Goal: Transaction & Acquisition: Purchase product/service

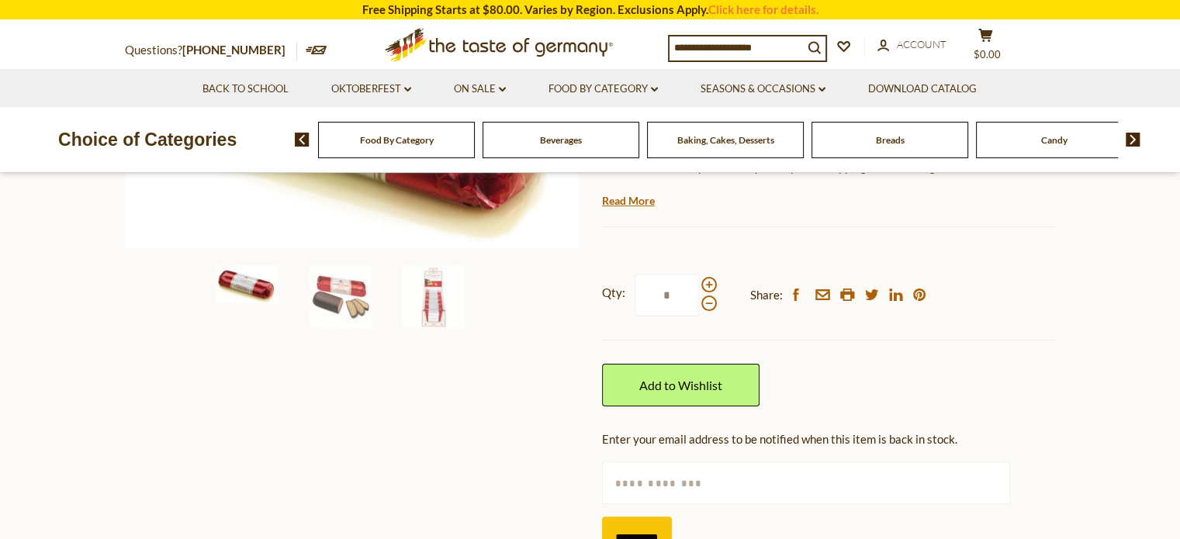
scroll to position [285, 0]
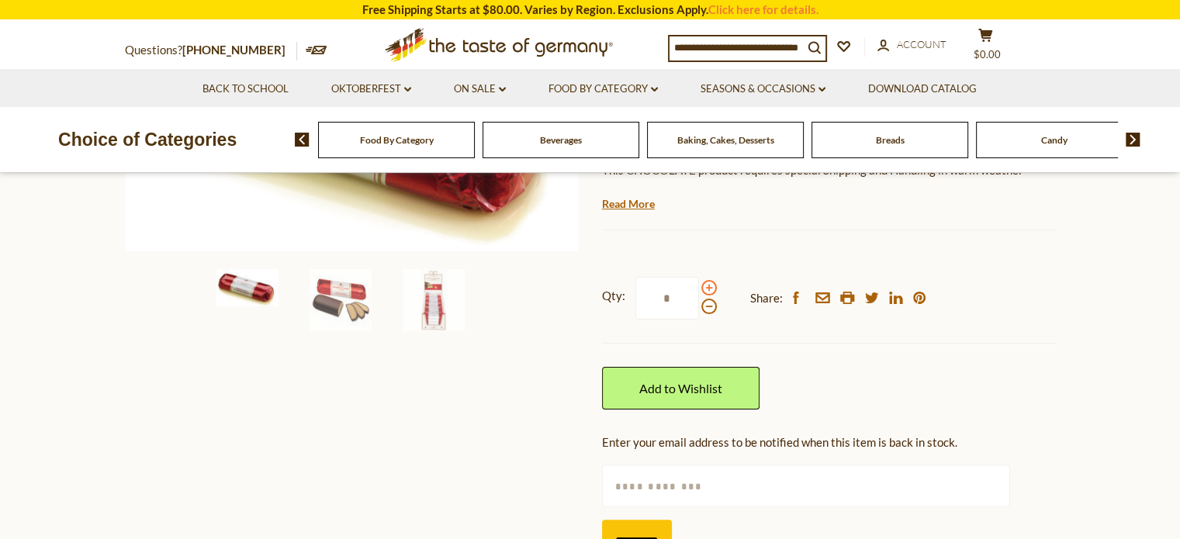
click at [702, 285] on span at bounding box center [709, 288] width 16 height 16
click at [699, 285] on input "*" at bounding box center [667, 298] width 64 height 43
click at [703, 306] on span at bounding box center [709, 307] width 16 height 16
click at [699, 306] on input "*" at bounding box center [667, 298] width 64 height 43
click at [707, 288] on span at bounding box center [709, 288] width 16 height 16
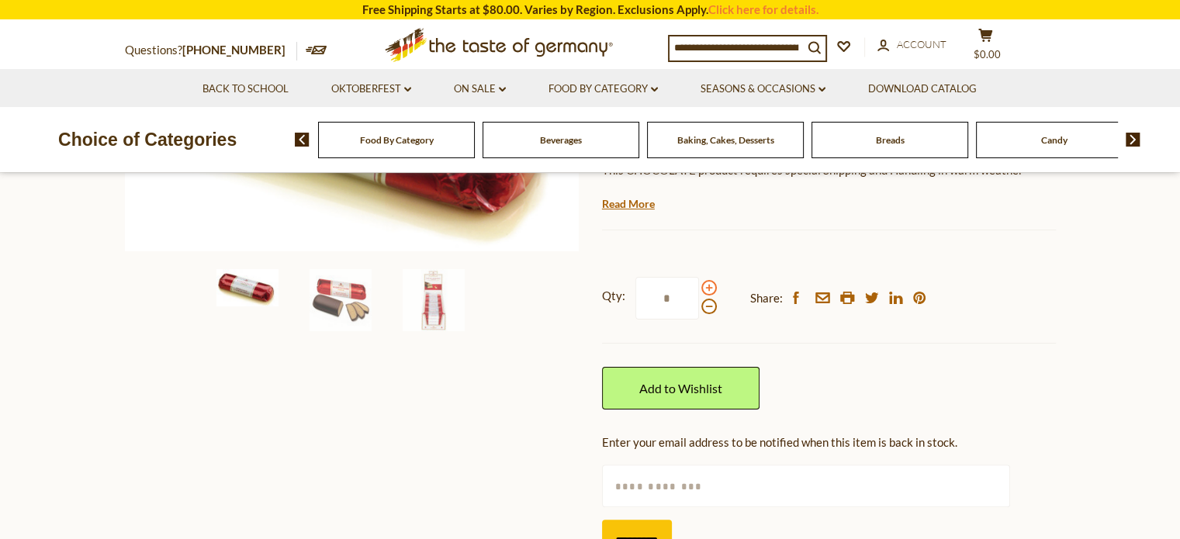
click at [699, 288] on input "*" at bounding box center [667, 298] width 64 height 43
type input "*"
click at [437, 307] on img at bounding box center [434, 300] width 62 height 62
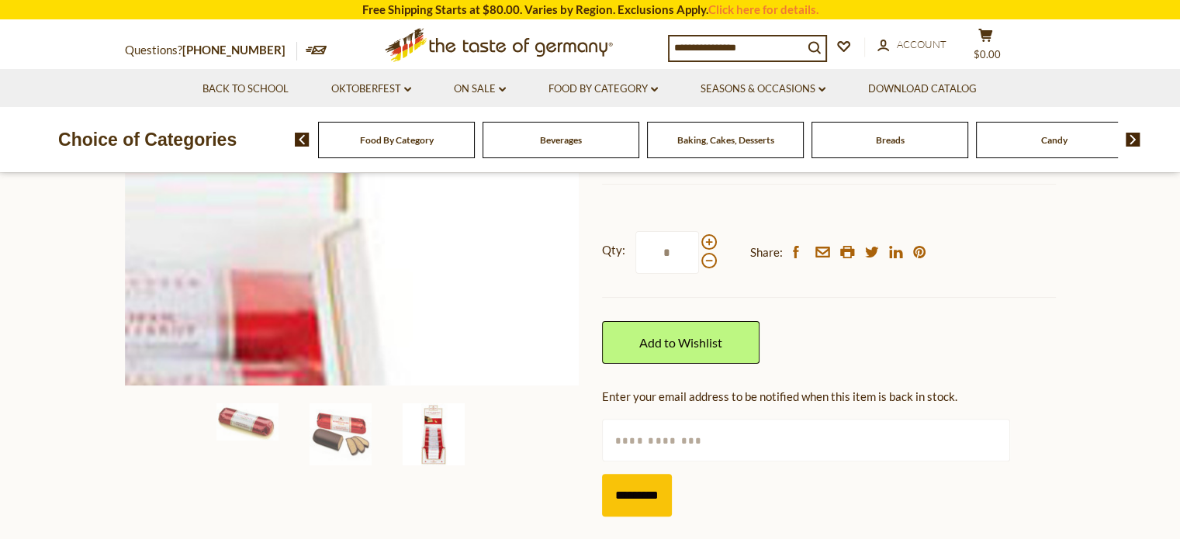
scroll to position [332, 0]
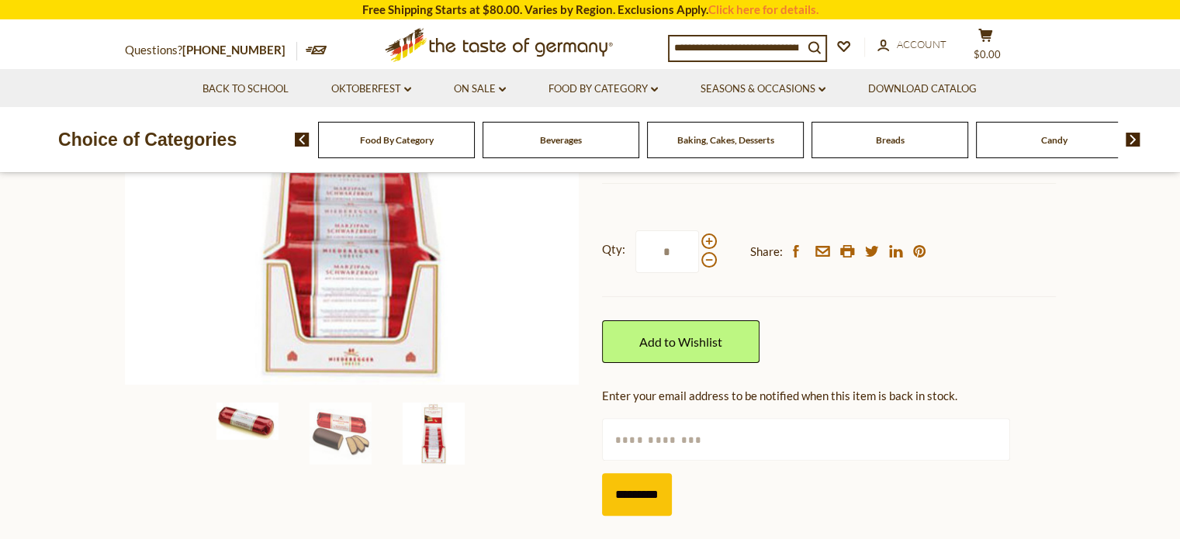
click at [255, 422] on img at bounding box center [247, 421] width 62 height 37
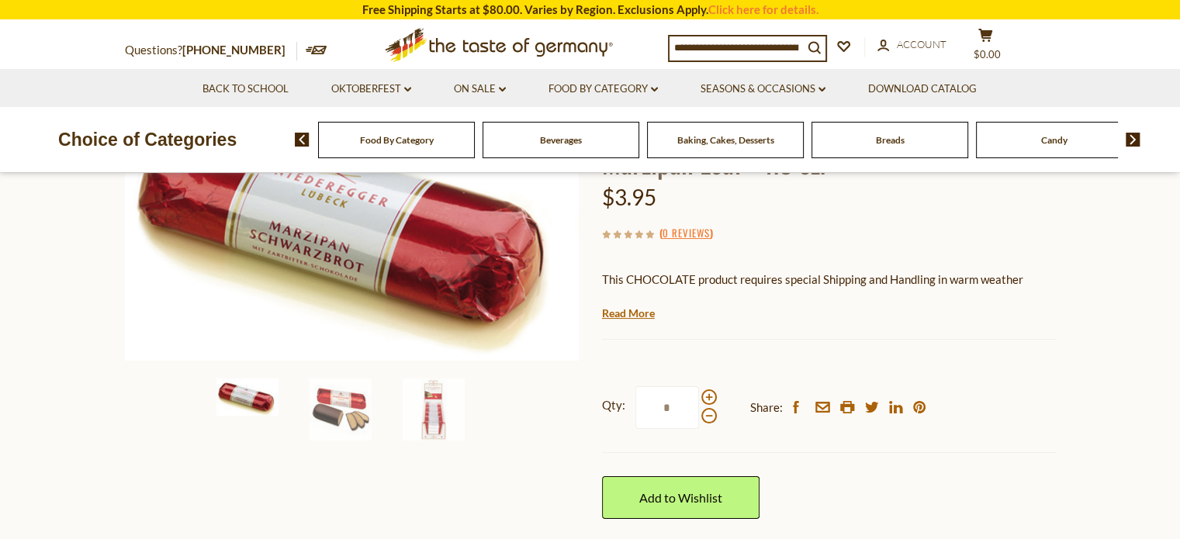
scroll to position [154, 0]
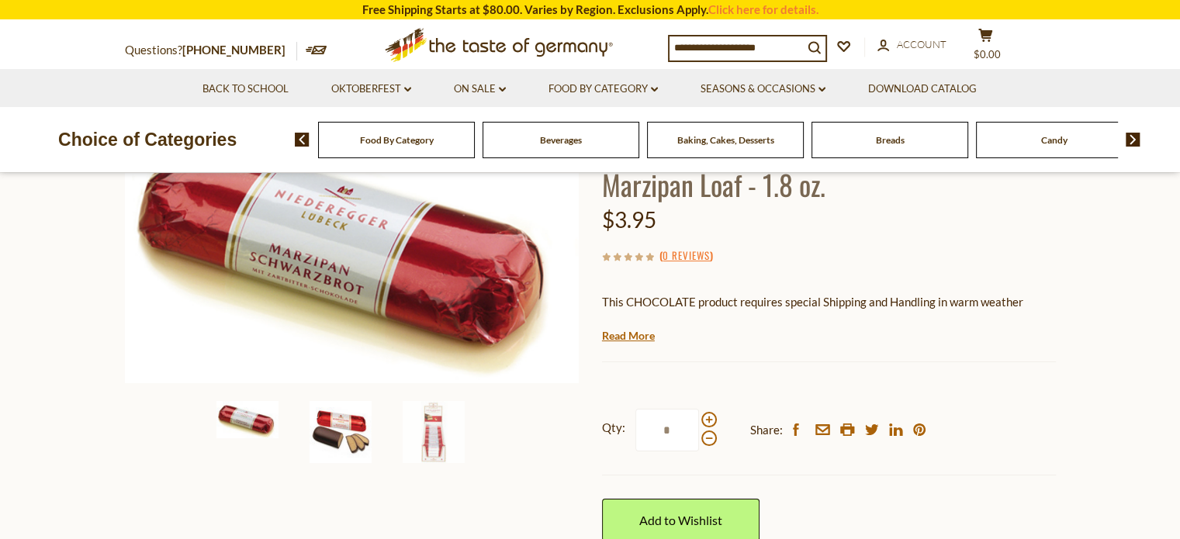
click at [343, 449] on img at bounding box center [340, 432] width 62 height 62
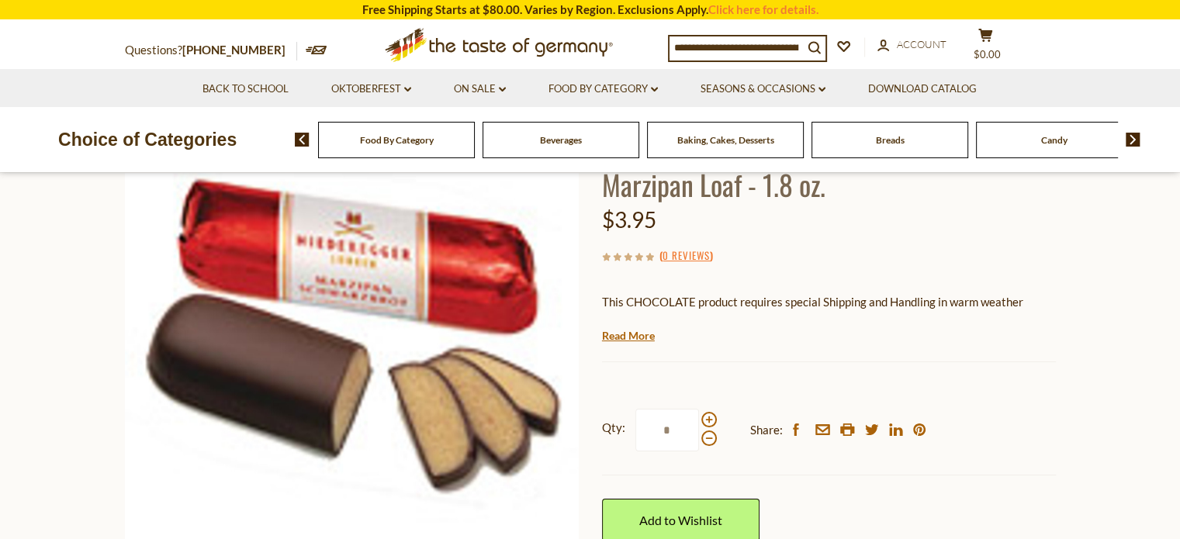
click at [731, 42] on input at bounding box center [735, 47] width 133 height 22
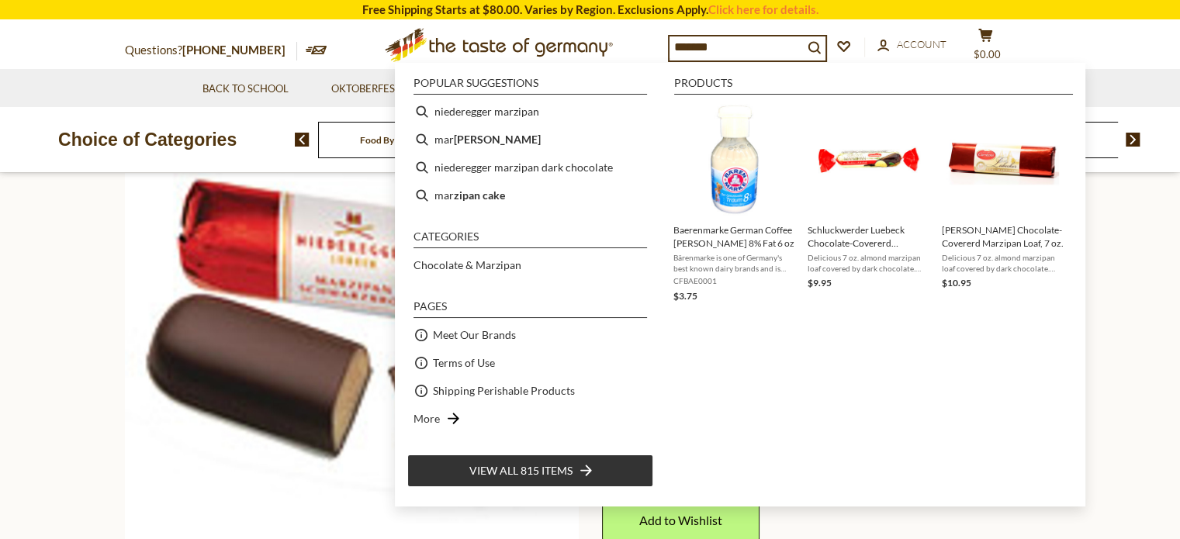
type input "********"
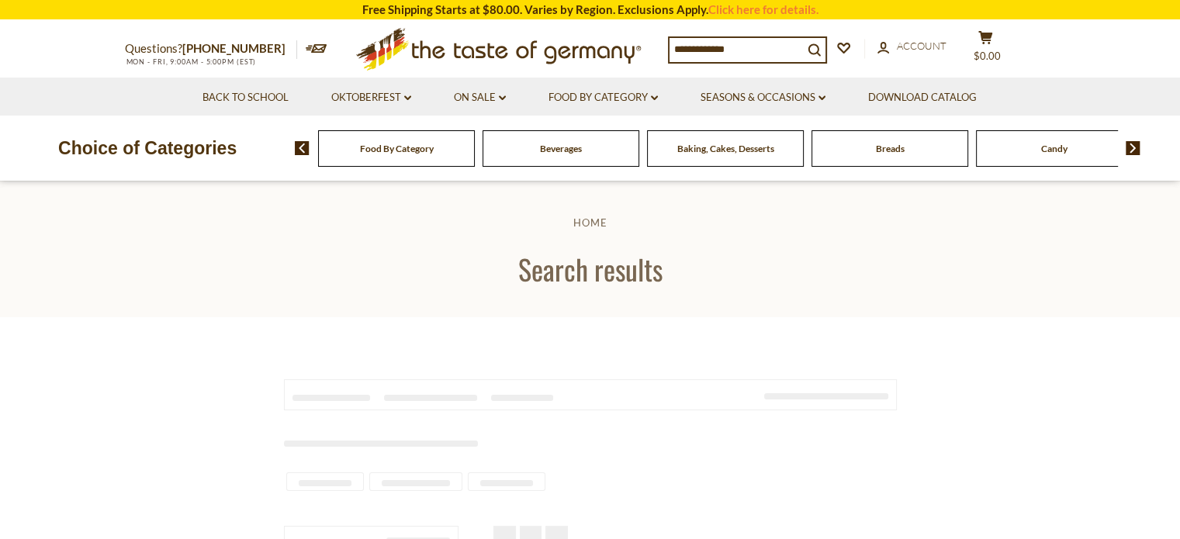
type input "********"
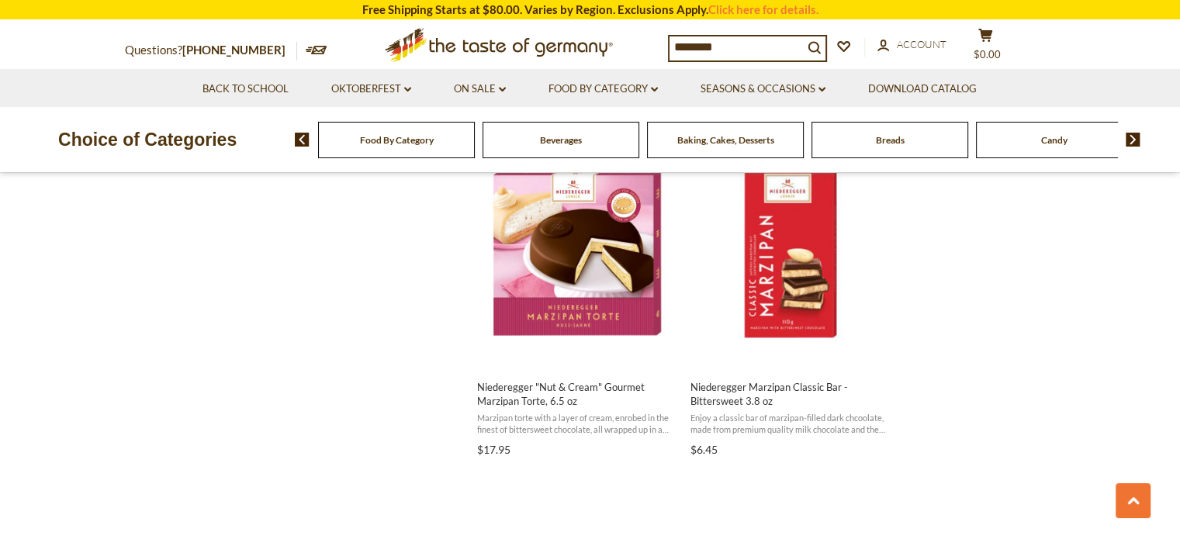
scroll to position [1353, 0]
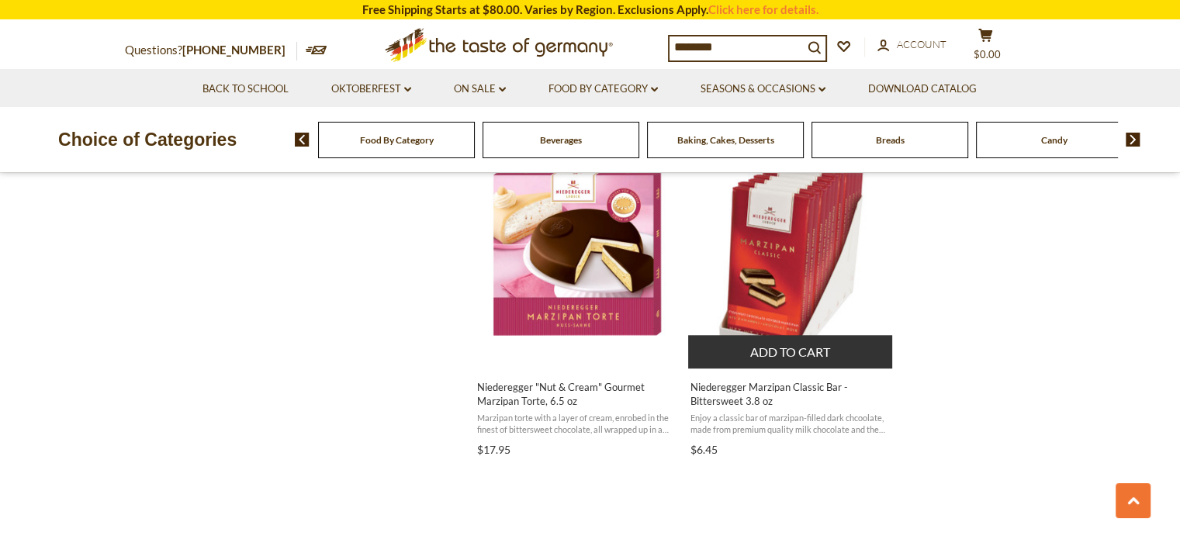
click at [717, 396] on span "Niederegger Marzipan Classic Bar - Bittersweet 3.8 oz" at bounding box center [790, 394] width 201 height 28
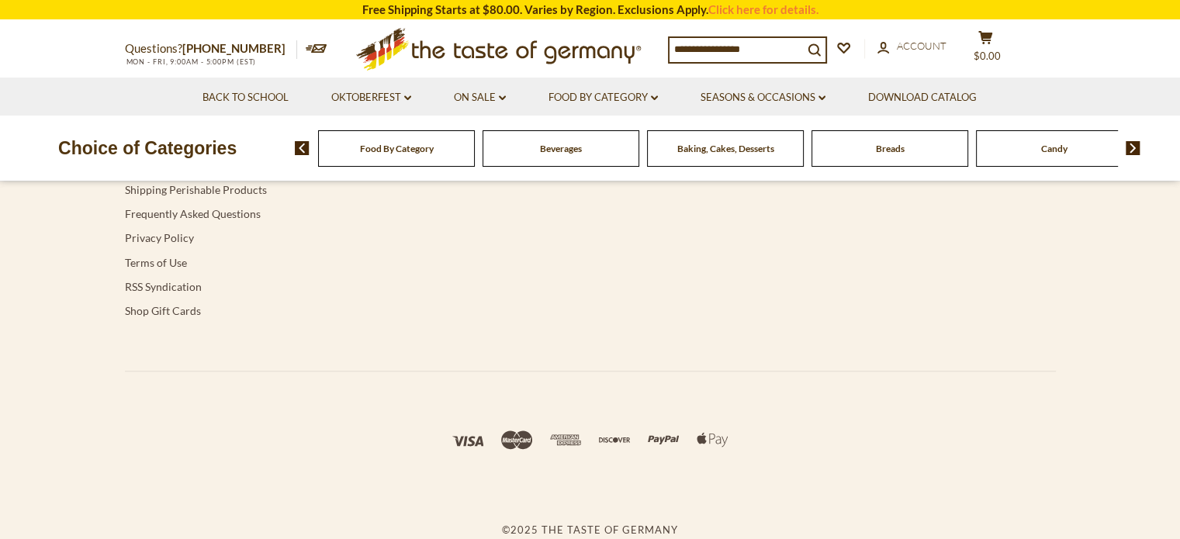
type input "********"
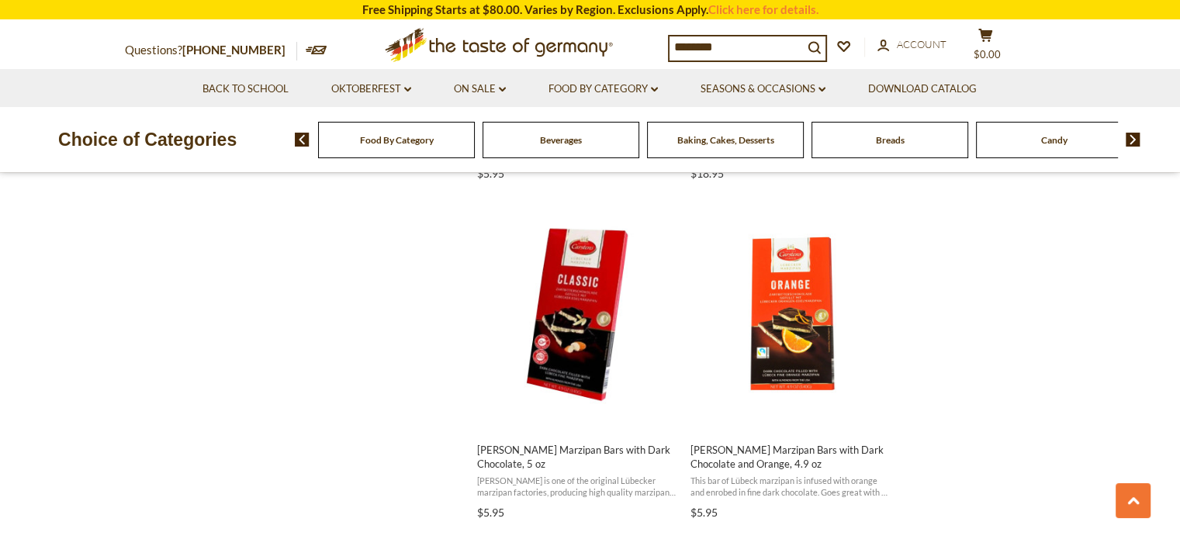
scroll to position [1968, 0]
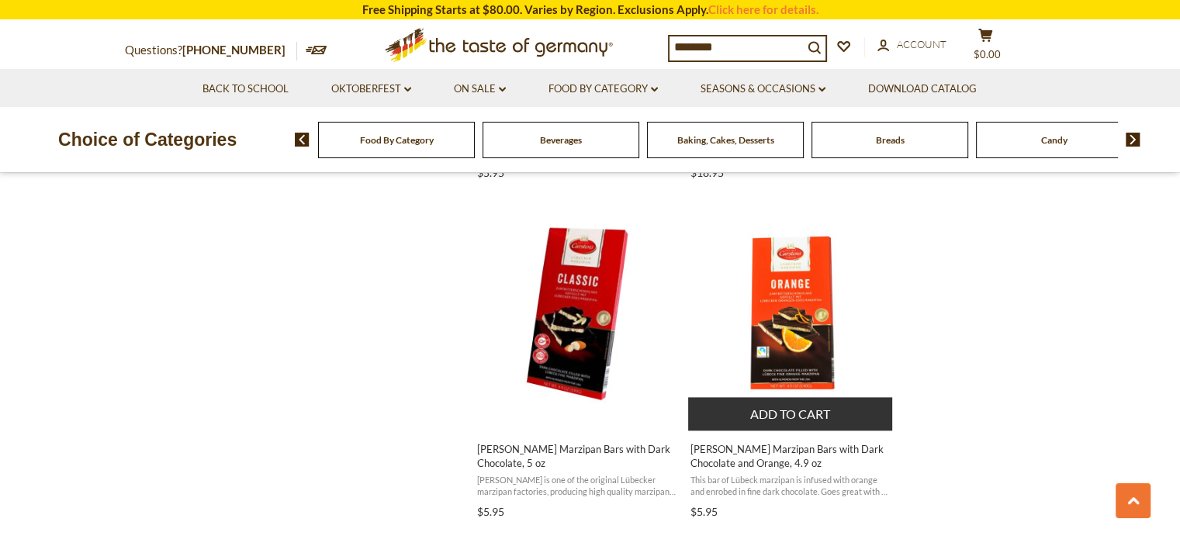
click at [776, 416] on button "Add to cart" at bounding box center [790, 413] width 204 height 33
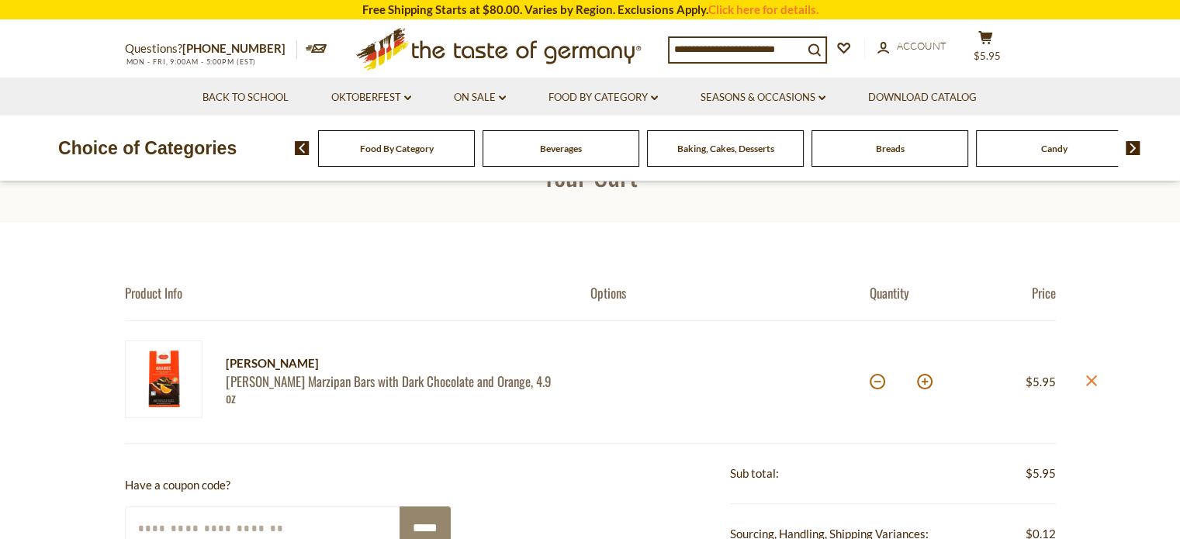
scroll to position [56, 0]
click at [928, 383] on button at bounding box center [925, 382] width 16 height 16
type input "*"
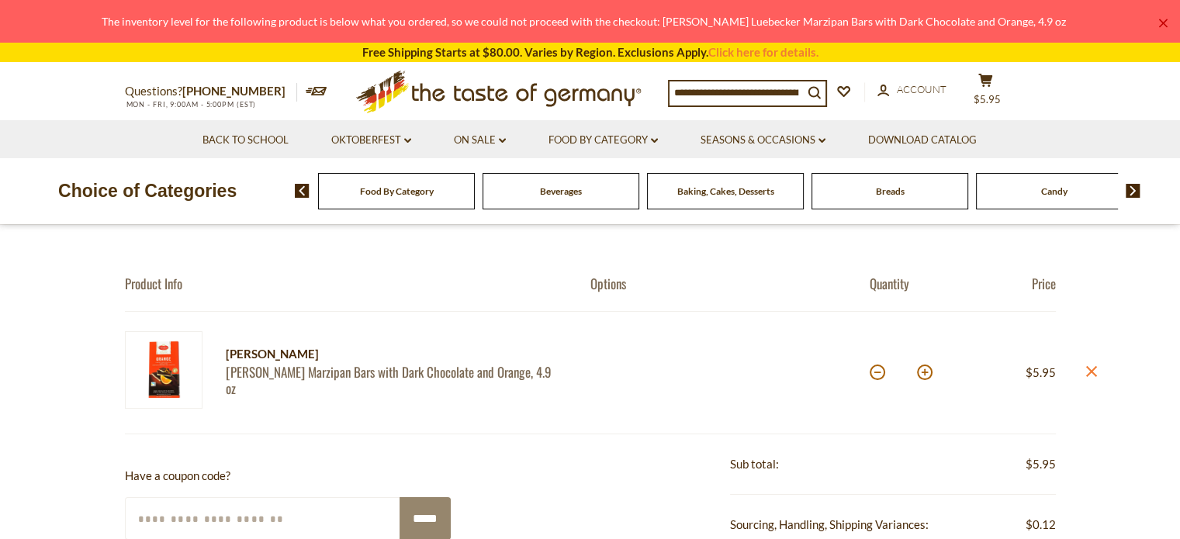
scroll to position [0, 0]
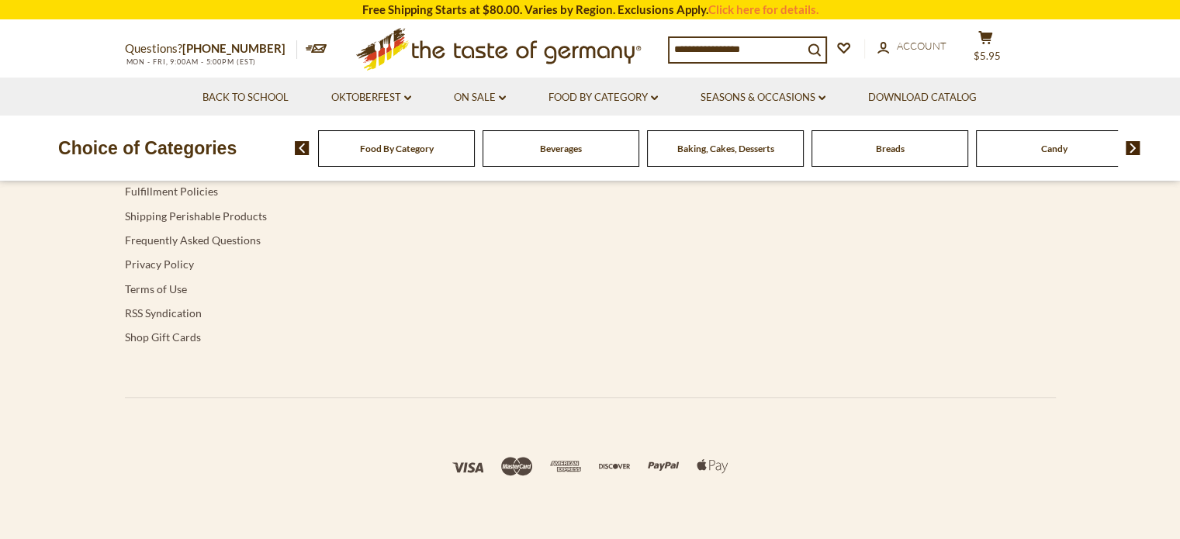
type input "********"
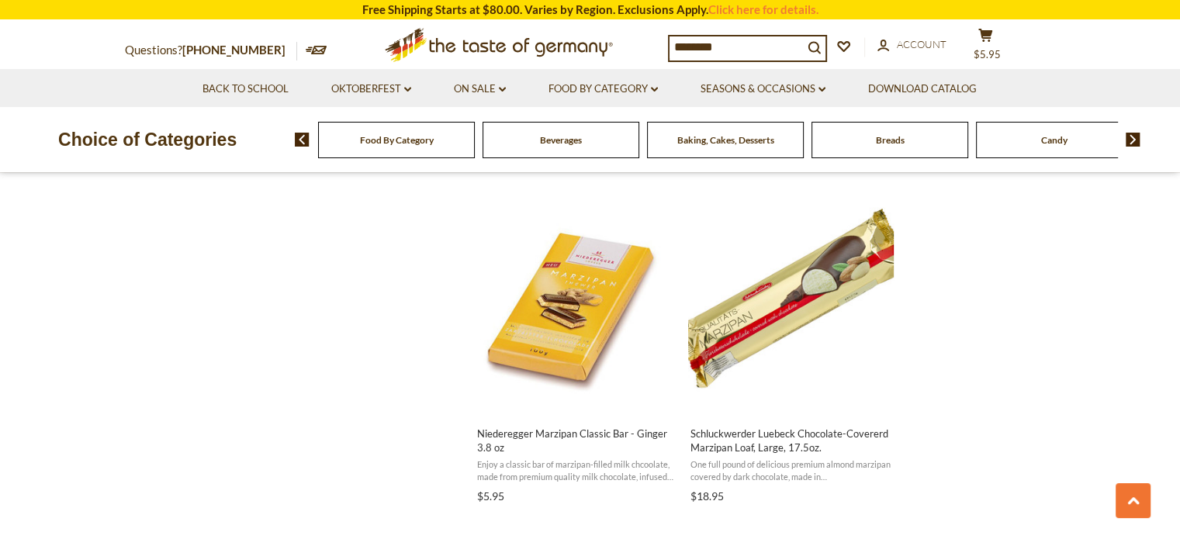
scroll to position [1637, 0]
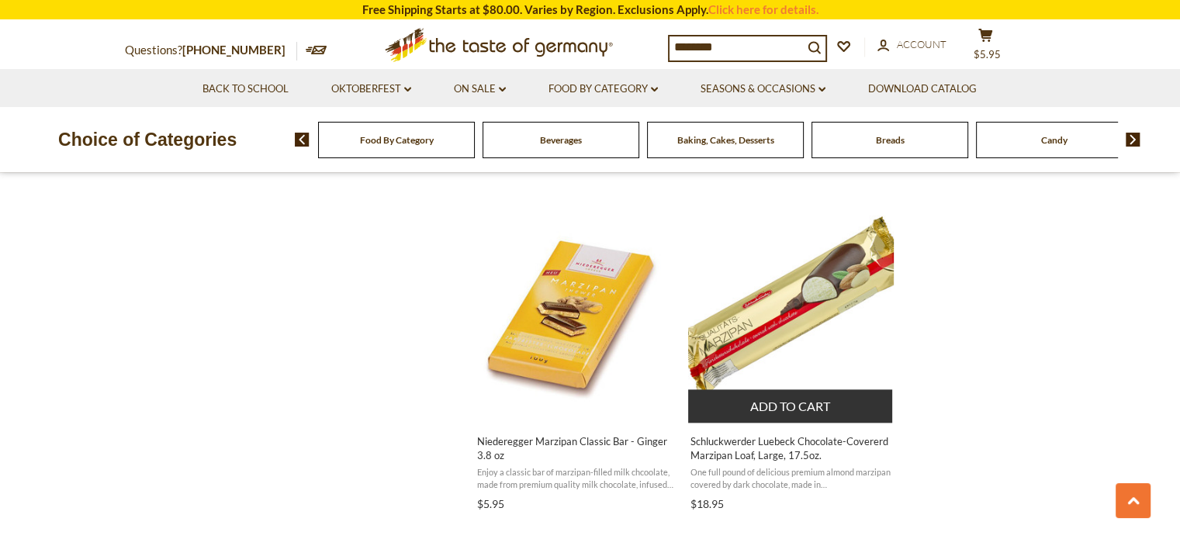
click at [794, 403] on button "Add to cart" at bounding box center [790, 405] width 204 height 33
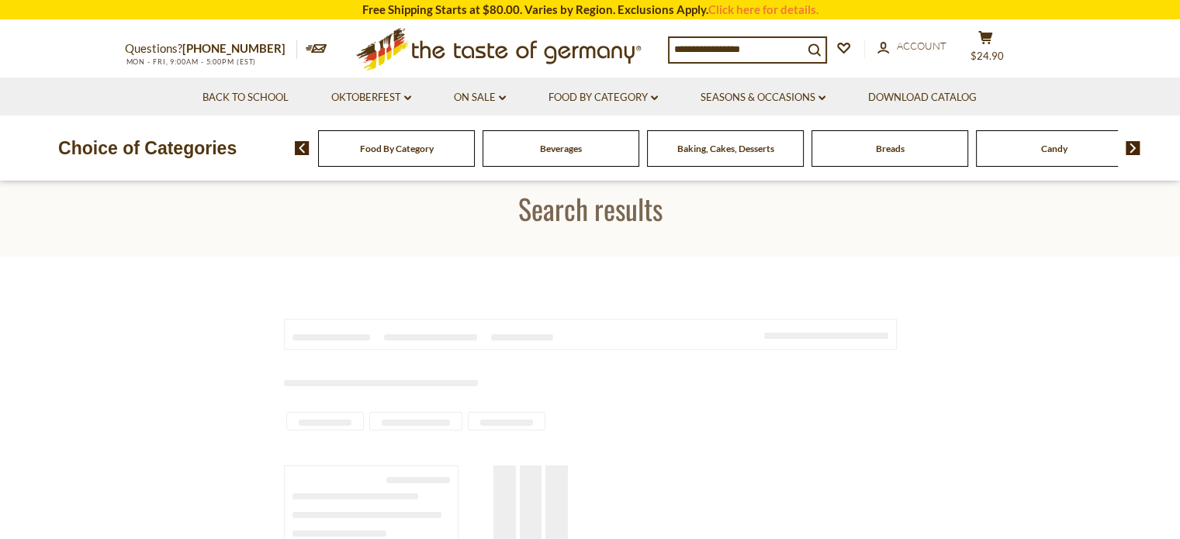
type input "********"
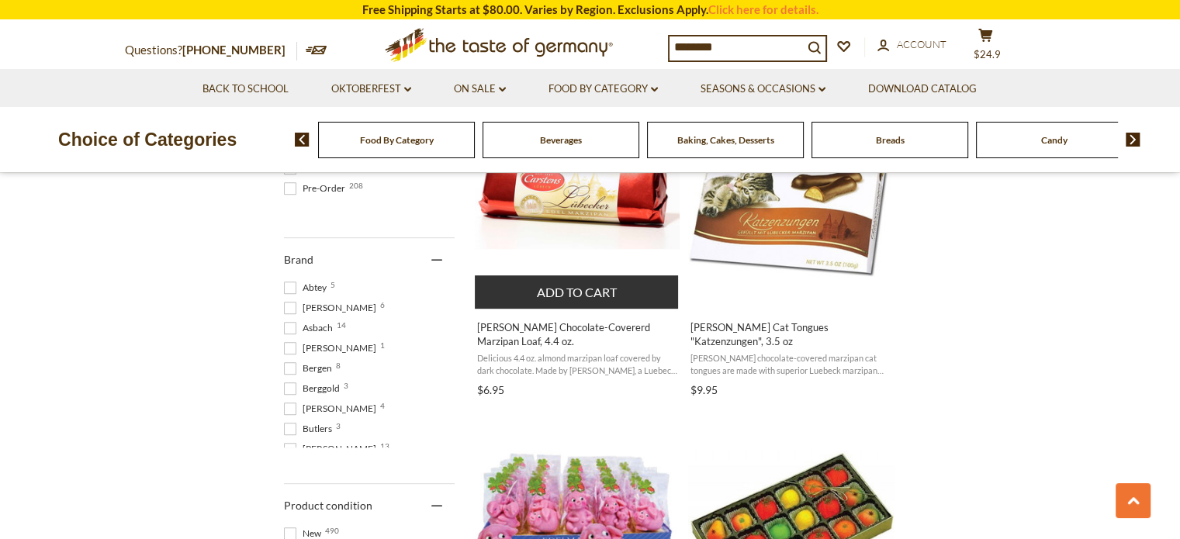
scroll to position [737, 0]
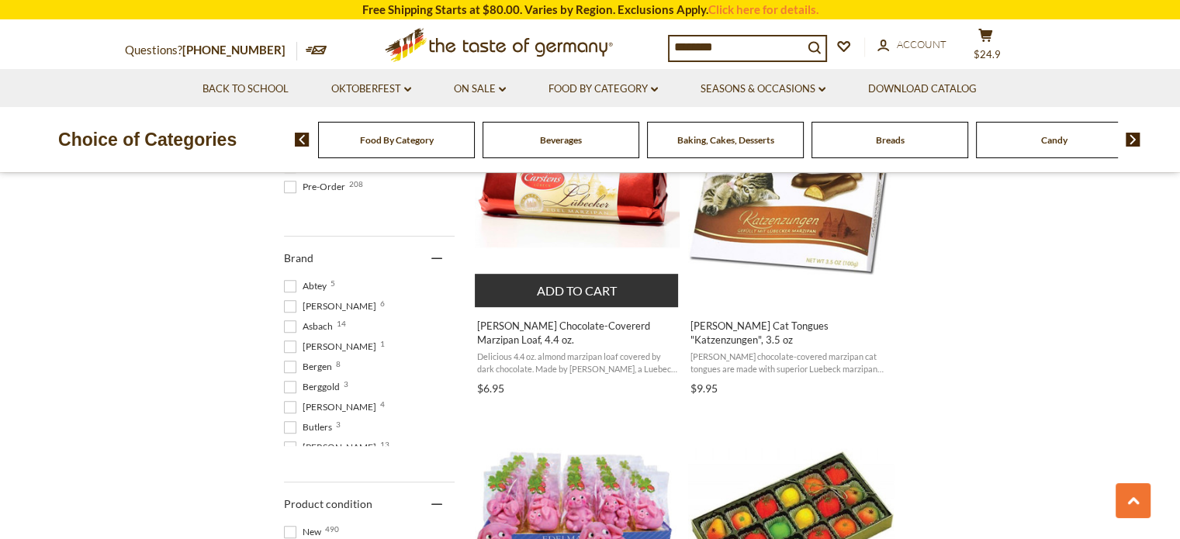
click at [665, 372] on span "Delicious 4.4 oz. almond marzipan loaf covered by dark chocolate. Made by Carst…" at bounding box center [577, 363] width 201 height 24
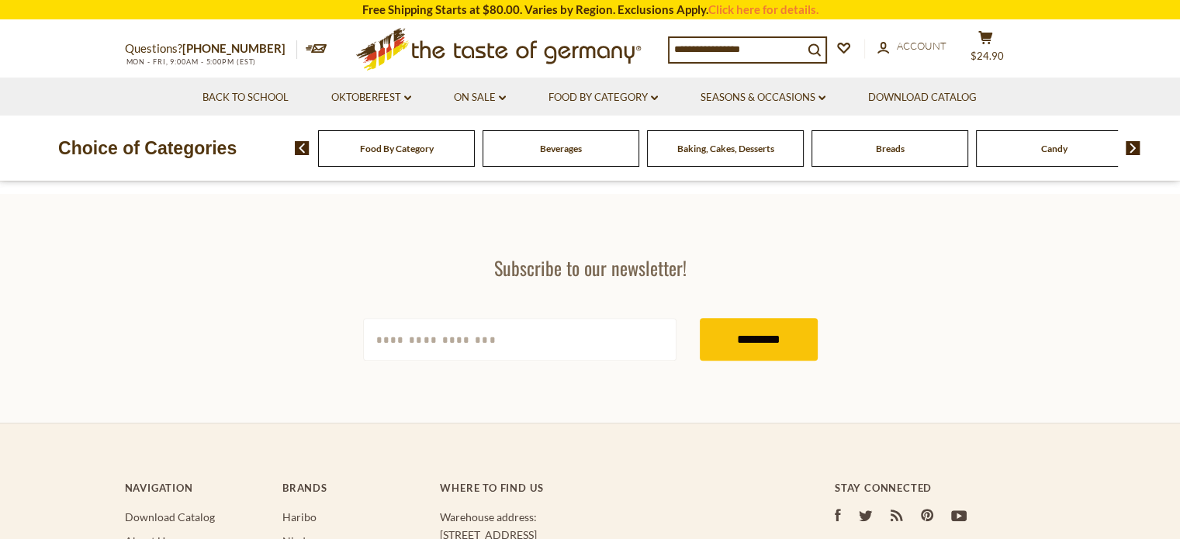
type input "********"
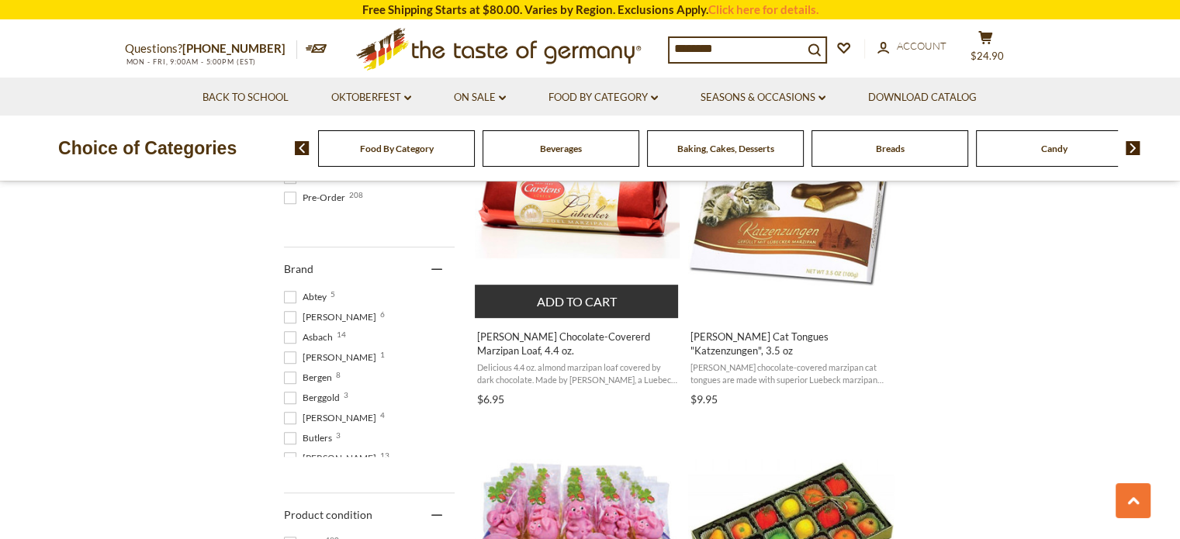
scroll to position [732, 0]
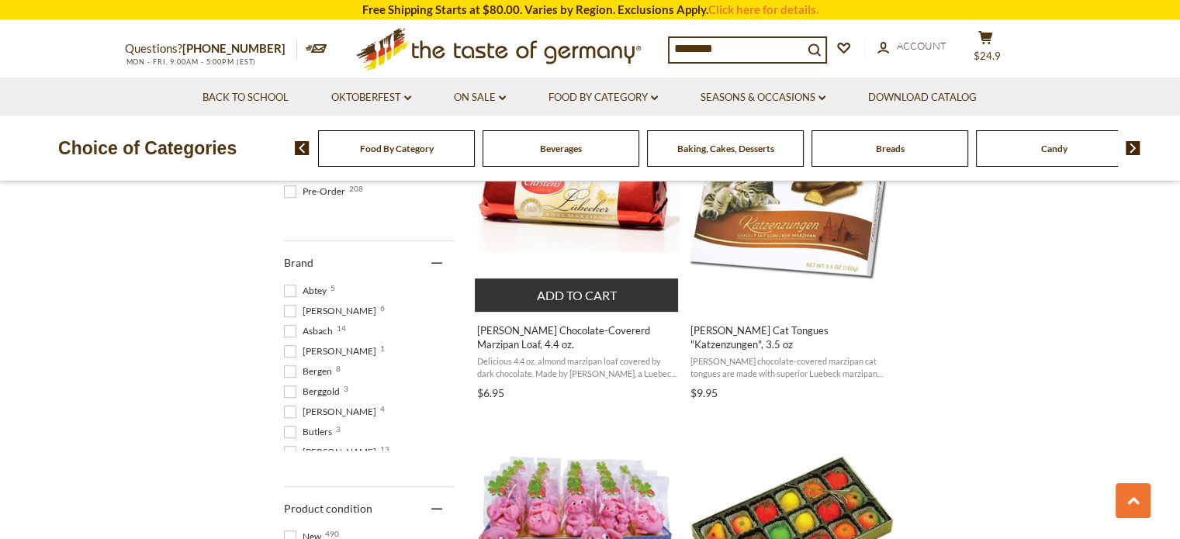
click at [608, 300] on button "Add to cart" at bounding box center [577, 294] width 204 height 33
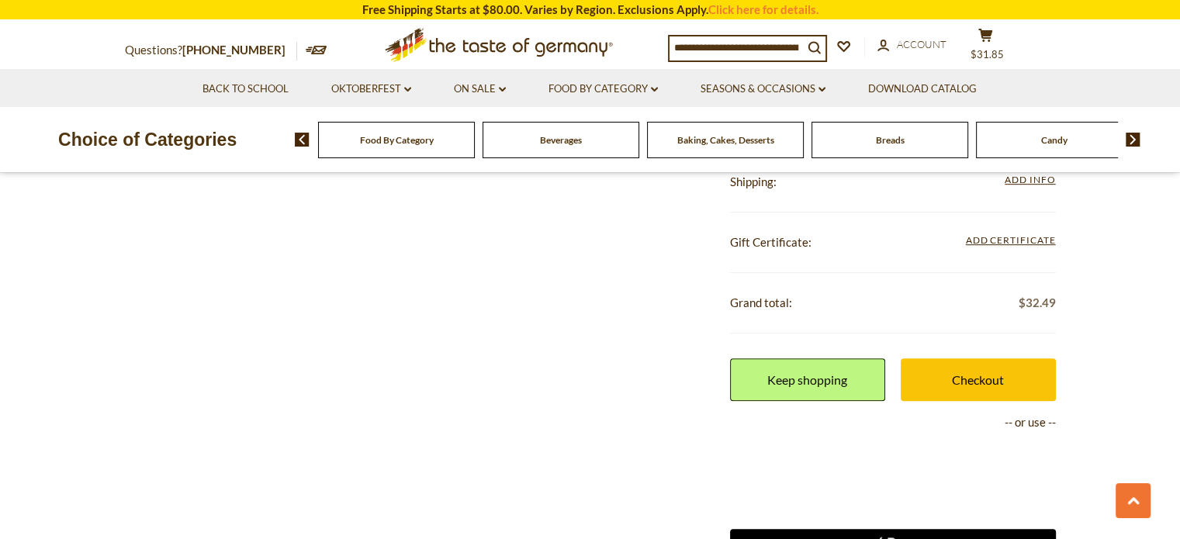
scroll to position [709, 0]
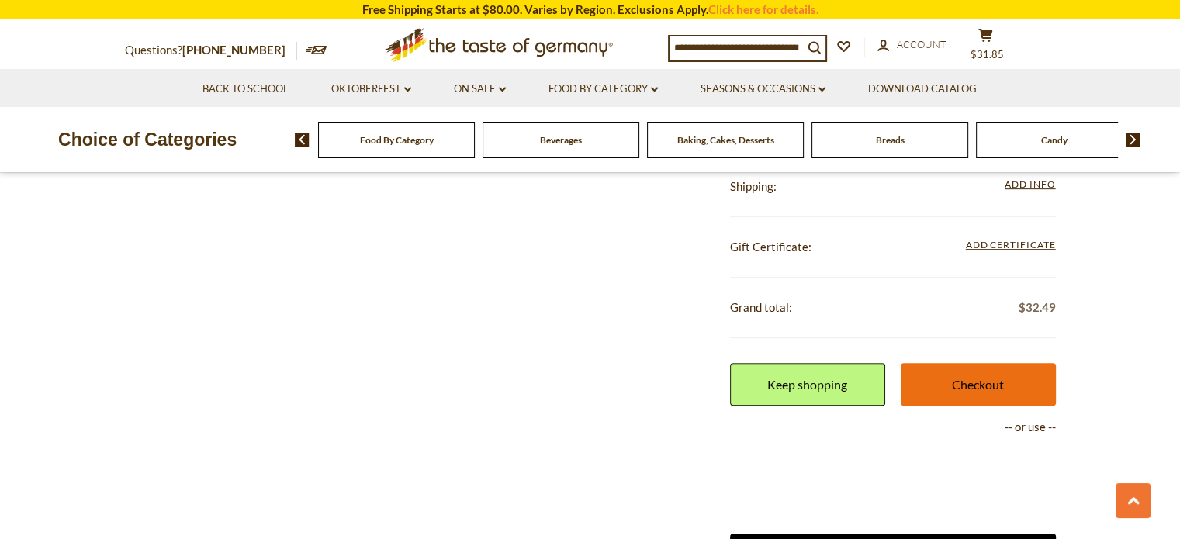
click at [977, 402] on link "Checkout" at bounding box center [978, 384] width 155 height 43
